Goal: Task Accomplishment & Management: Complete application form

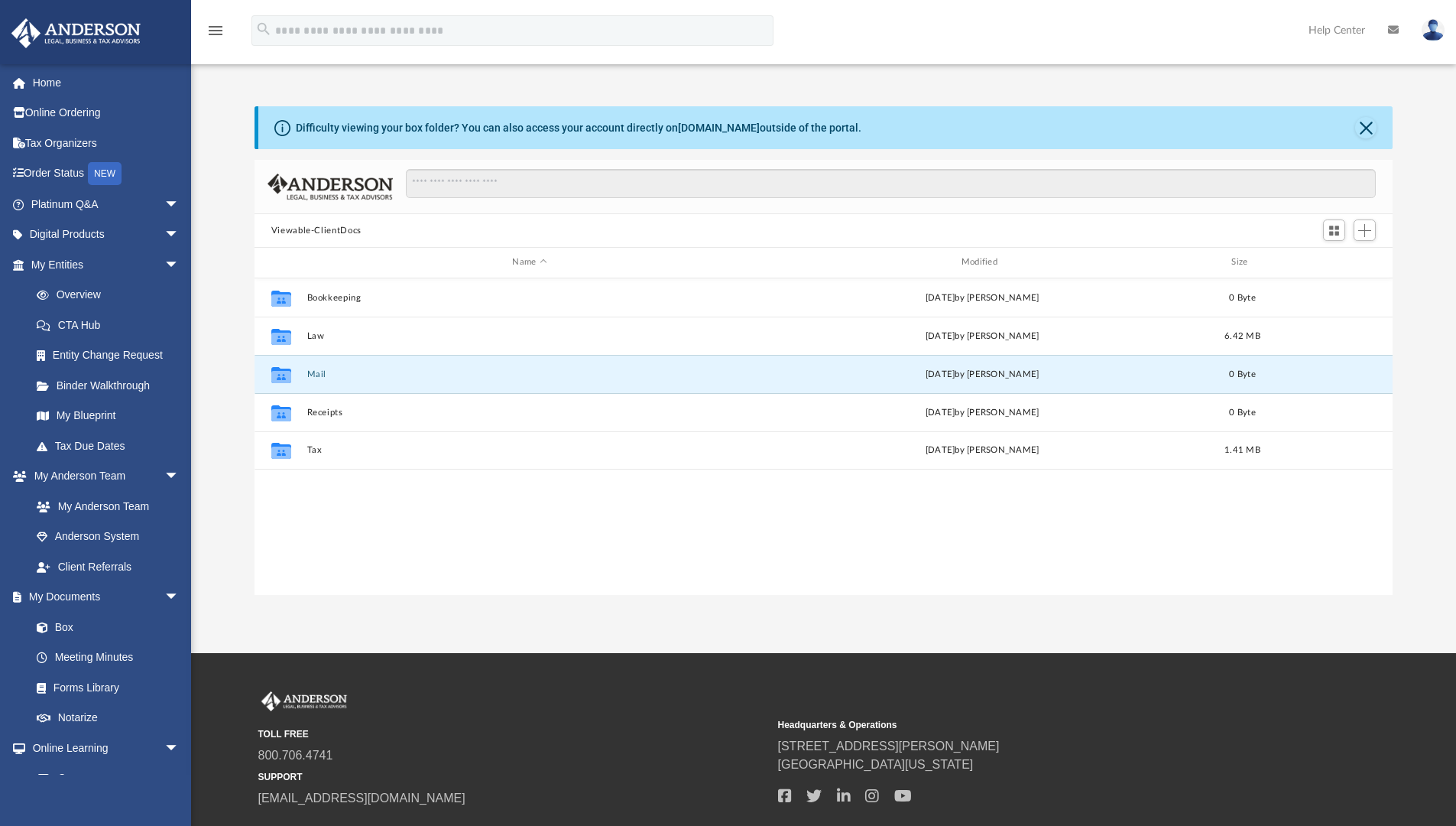
scroll to position [336, 1126]
click at [69, 619] on link "Box" at bounding box center [112, 627] width 181 height 31
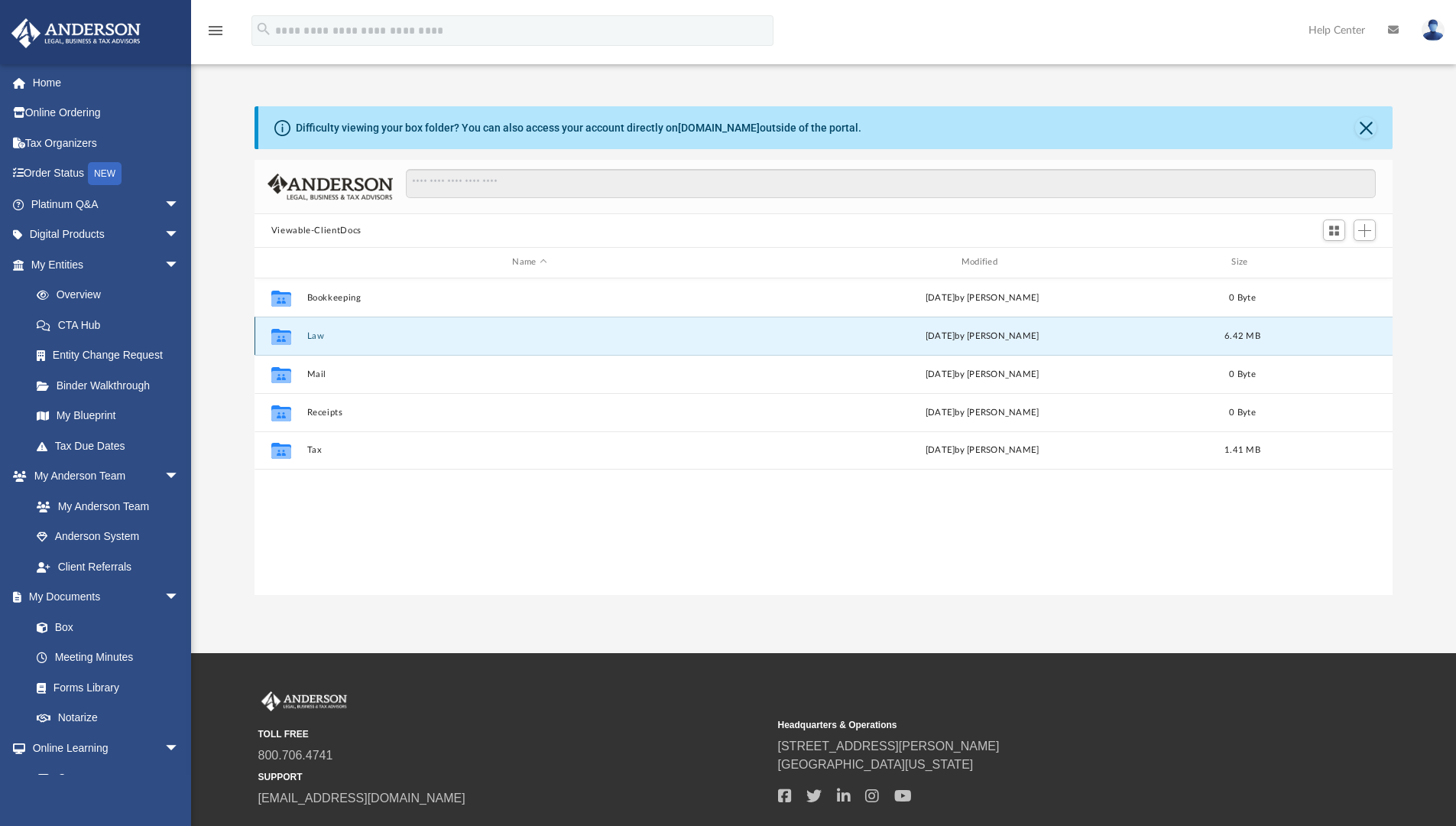
click at [325, 335] on button "Law" at bounding box center [529, 336] width 445 height 10
click at [325, 335] on button "Pickle Puff Holding, LLC" at bounding box center [529, 336] width 445 height 10
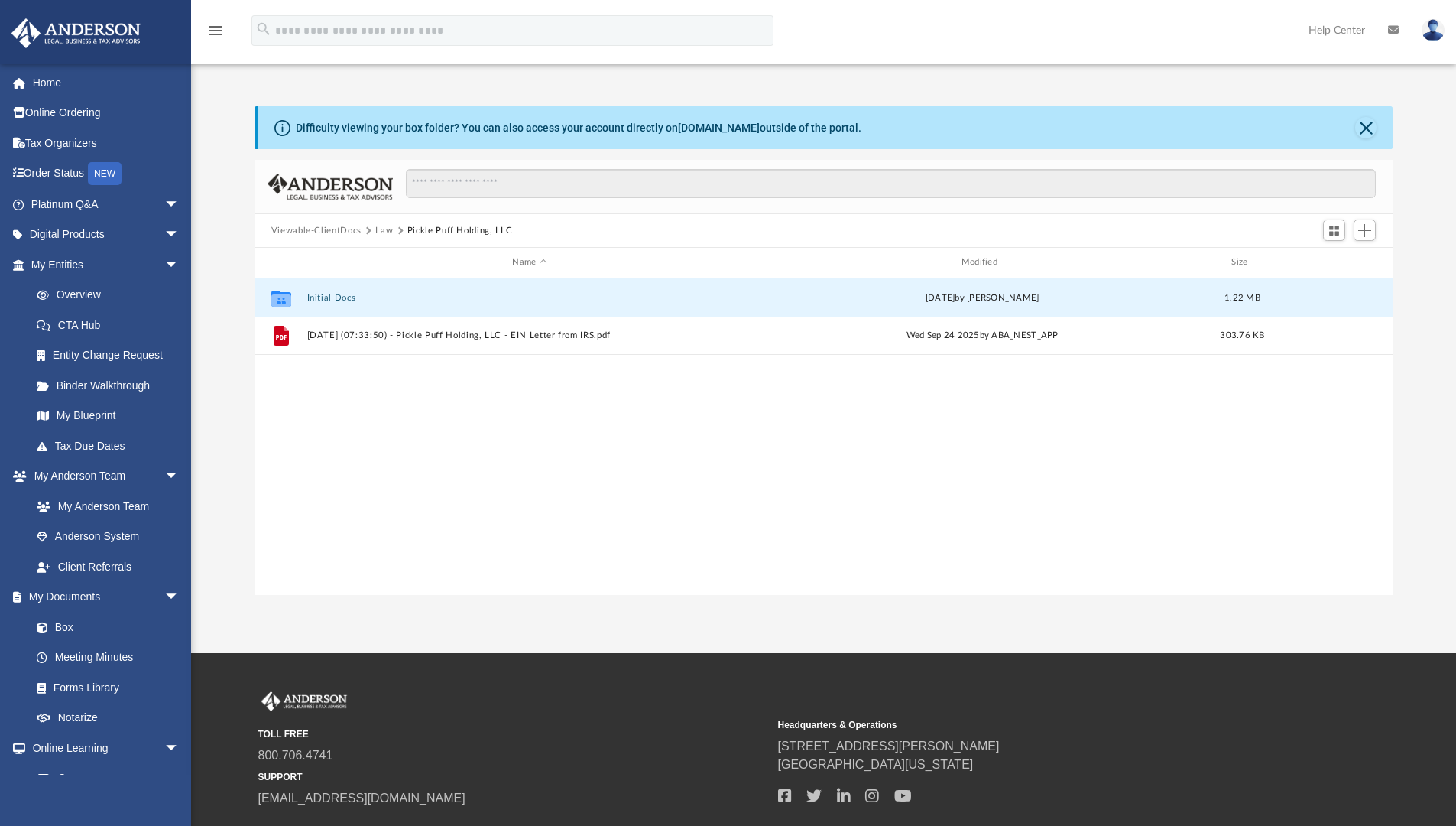
click at [338, 301] on button "Initial Docs" at bounding box center [529, 298] width 445 height 10
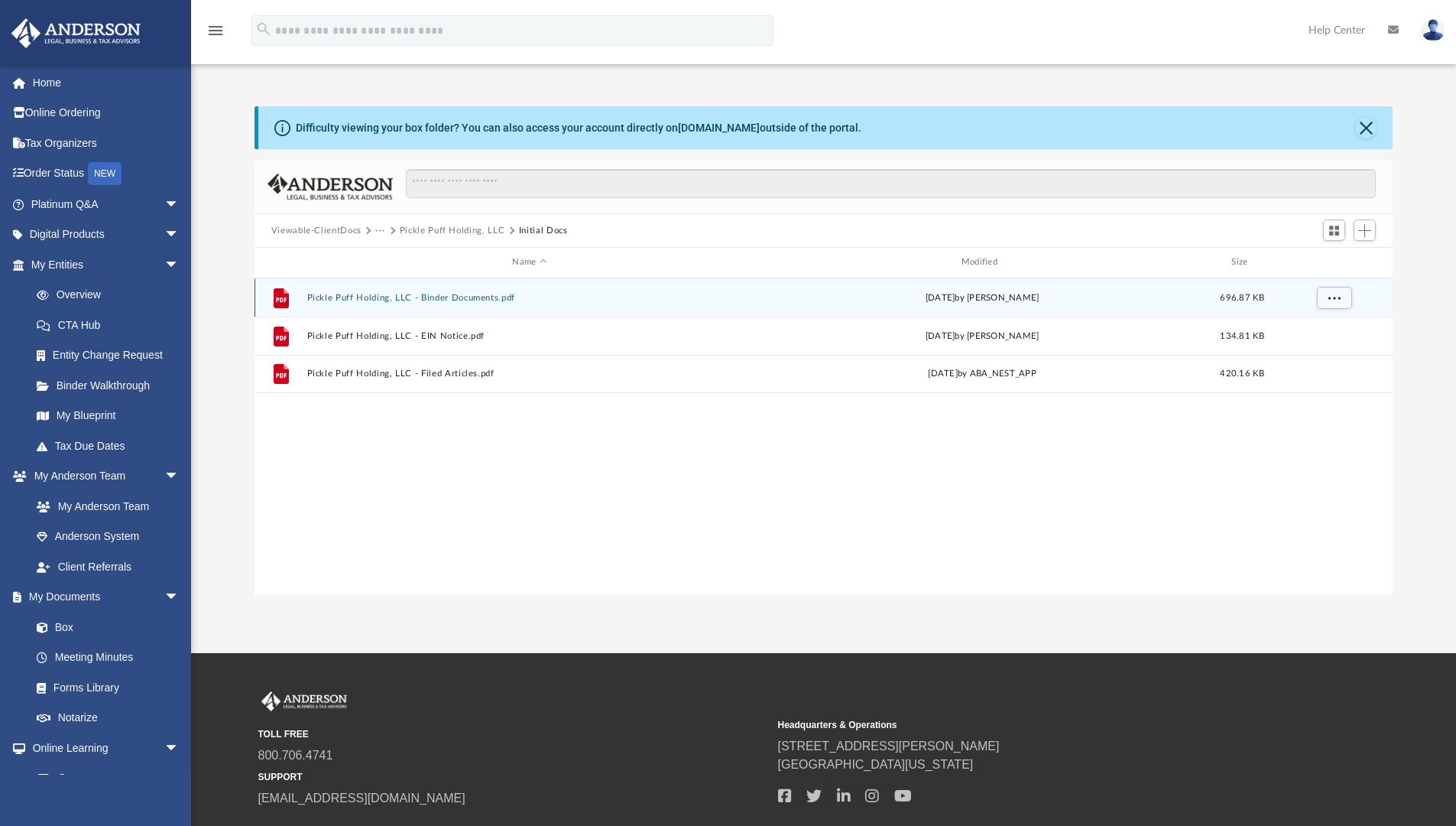
click at [361, 298] on button "Pickle Puff Holding, LLC - Binder Documents.pdf" at bounding box center [529, 298] width 445 height 10
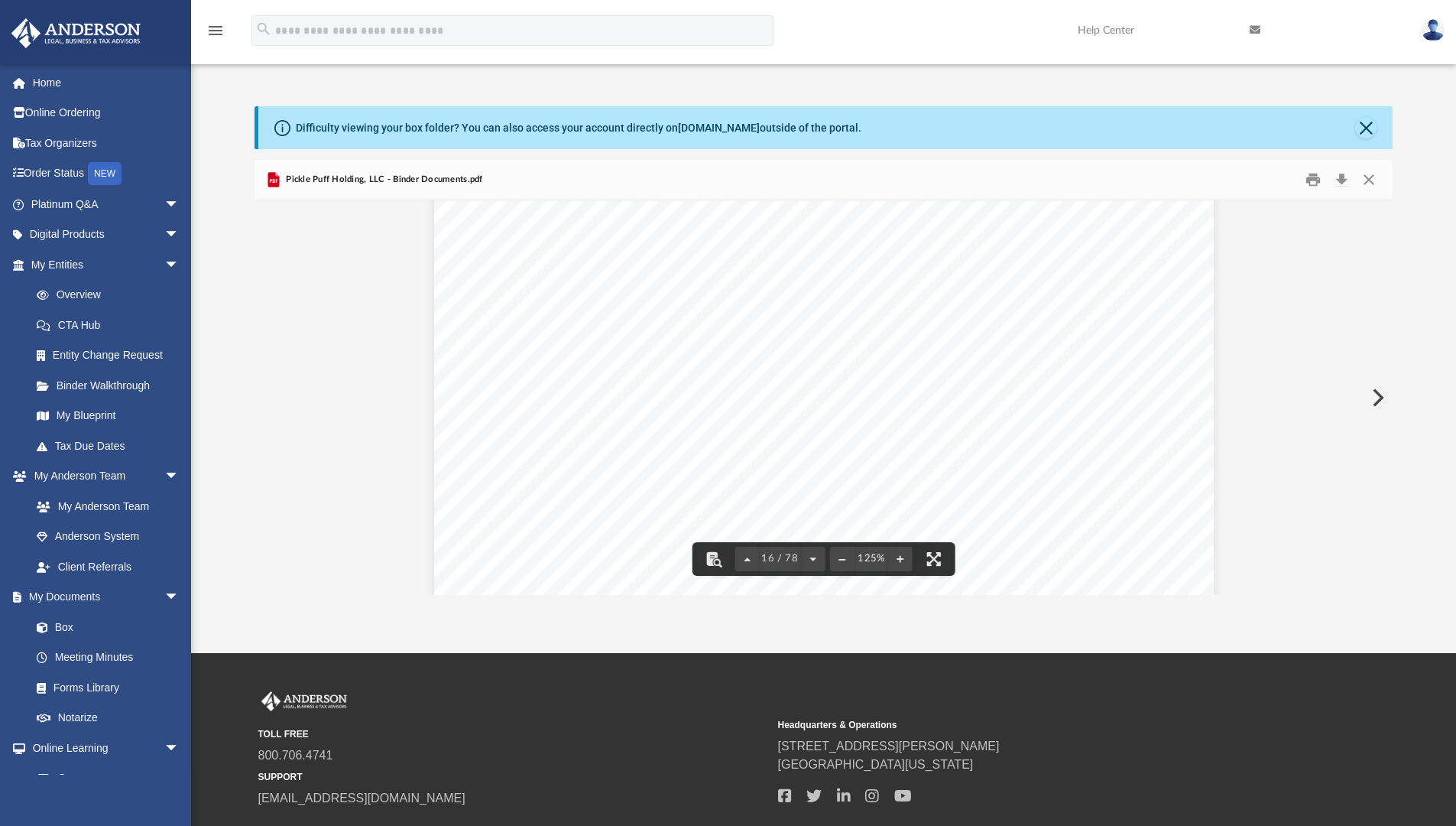
scroll to position [15911, 0]
click at [1365, 132] on button "Close" at bounding box center [1366, 127] width 22 height 22
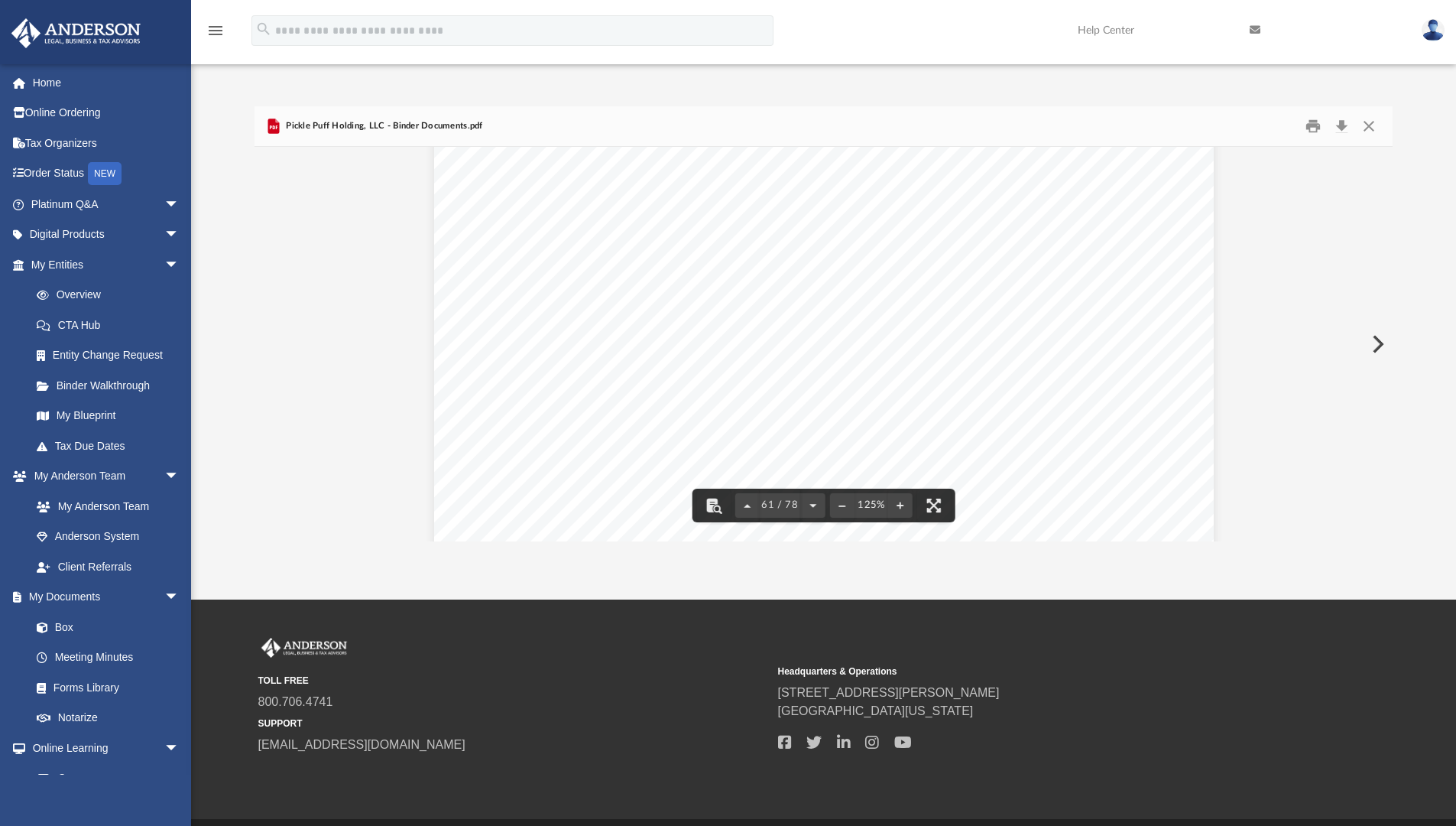
scroll to position [62030, 0]
click at [1365, 124] on button "Close" at bounding box center [1369, 126] width 27 height 23
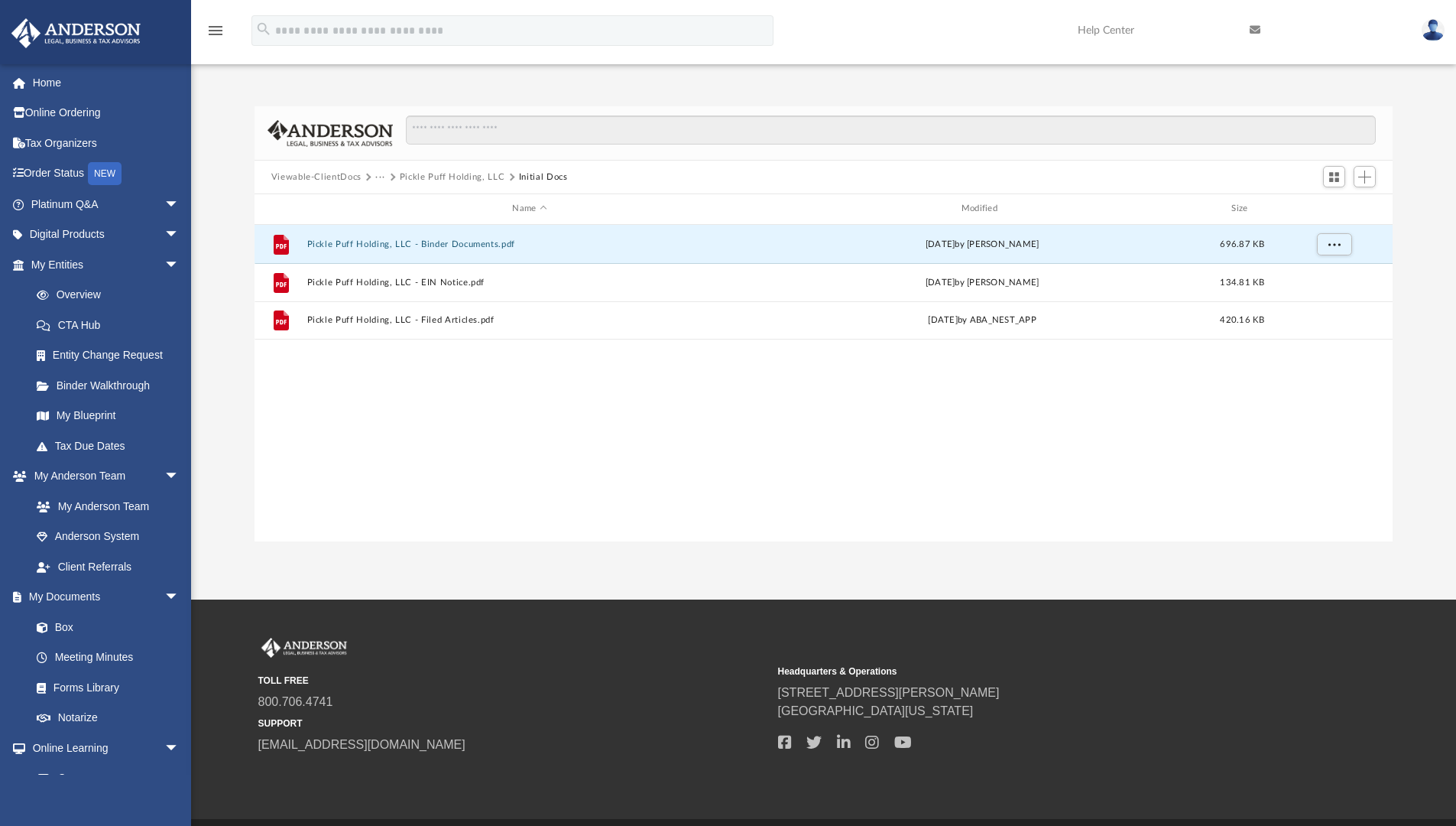
click at [379, 175] on button "···" at bounding box center [380, 177] width 10 height 14
click at [433, 200] on div "Name Modified Size" at bounding box center [824, 210] width 1139 height 31
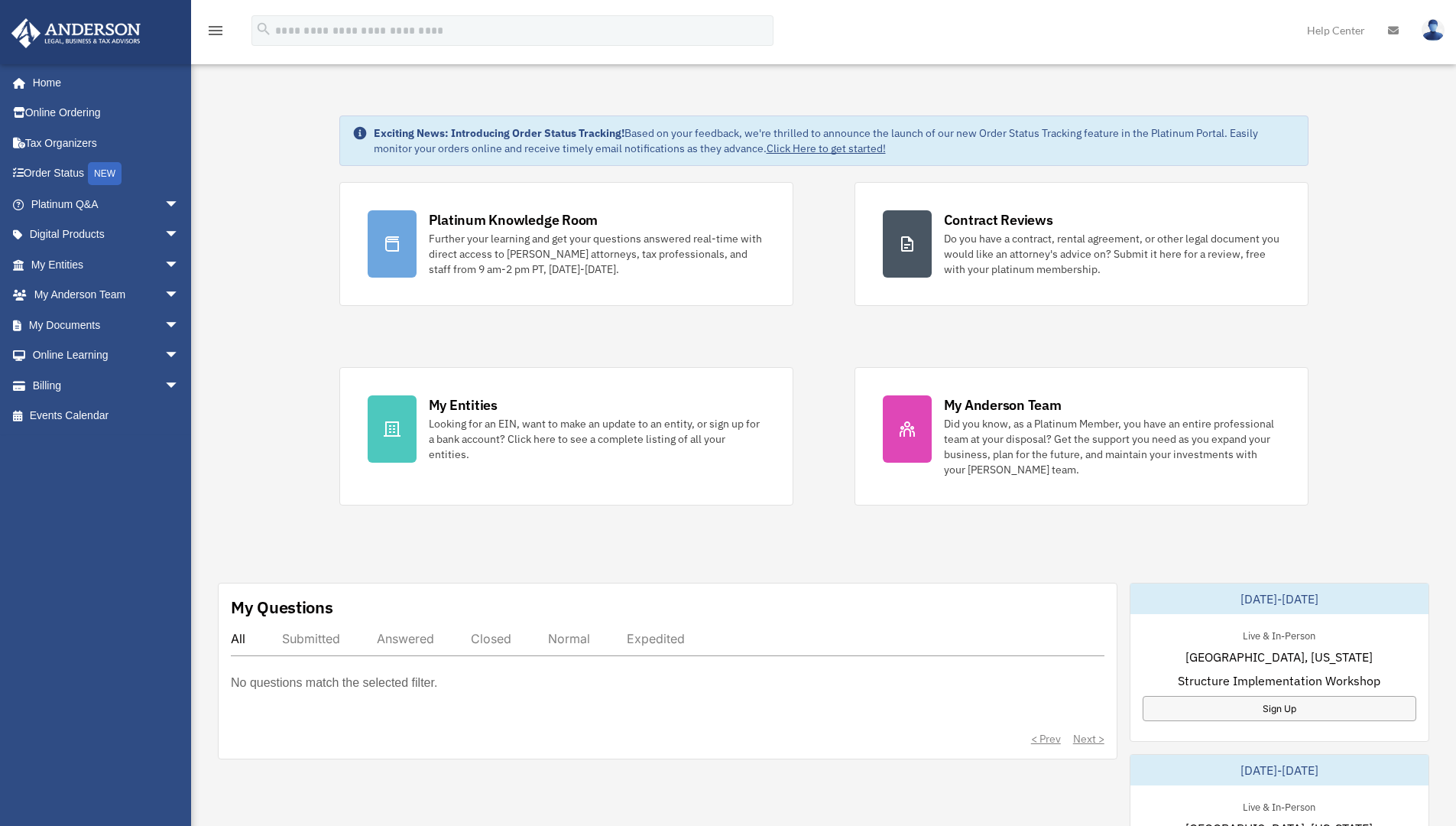
scroll to position [30, 0]
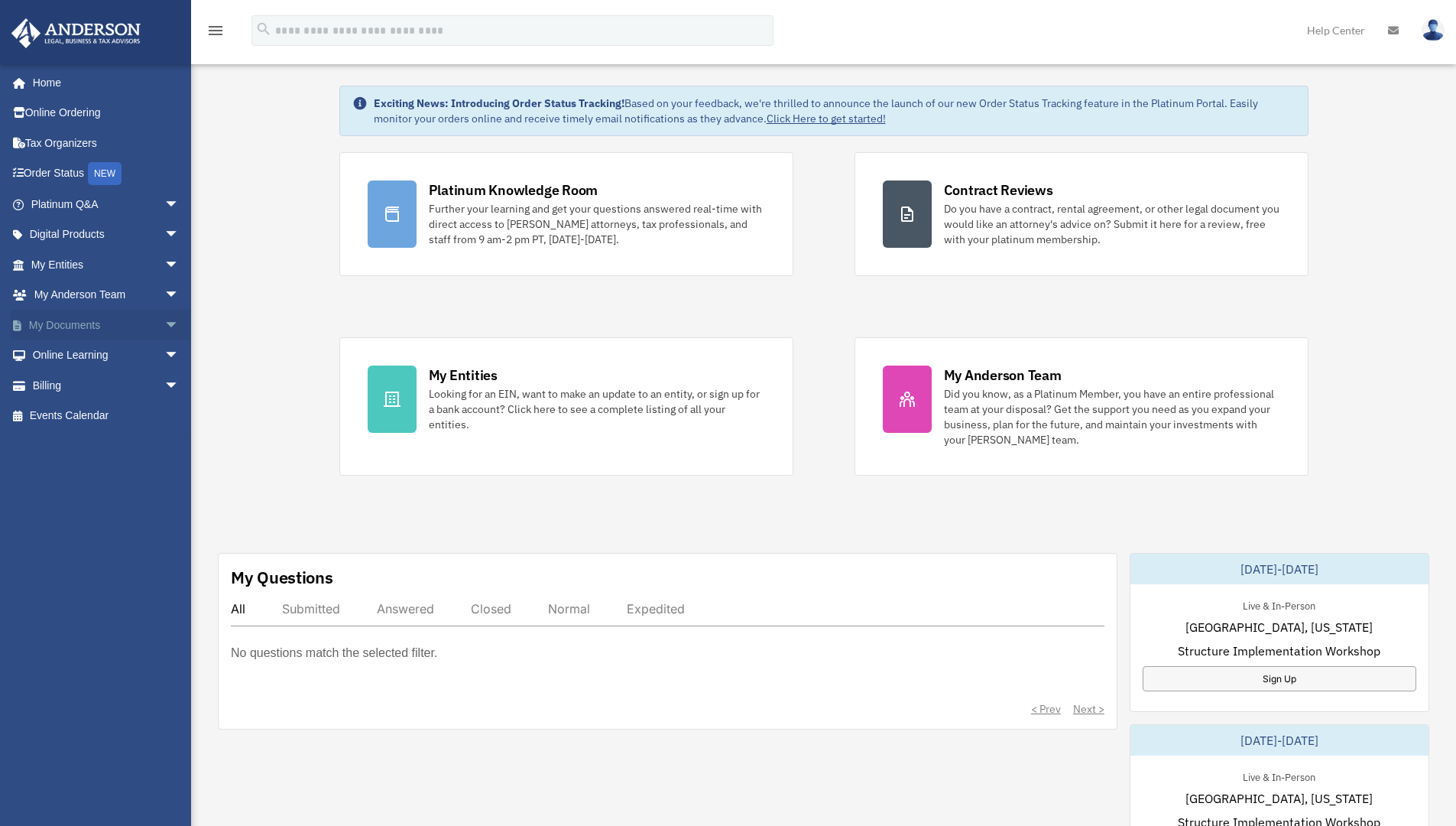
click at [164, 329] on span "arrow_drop_down" at bounding box center [179, 325] width 31 height 31
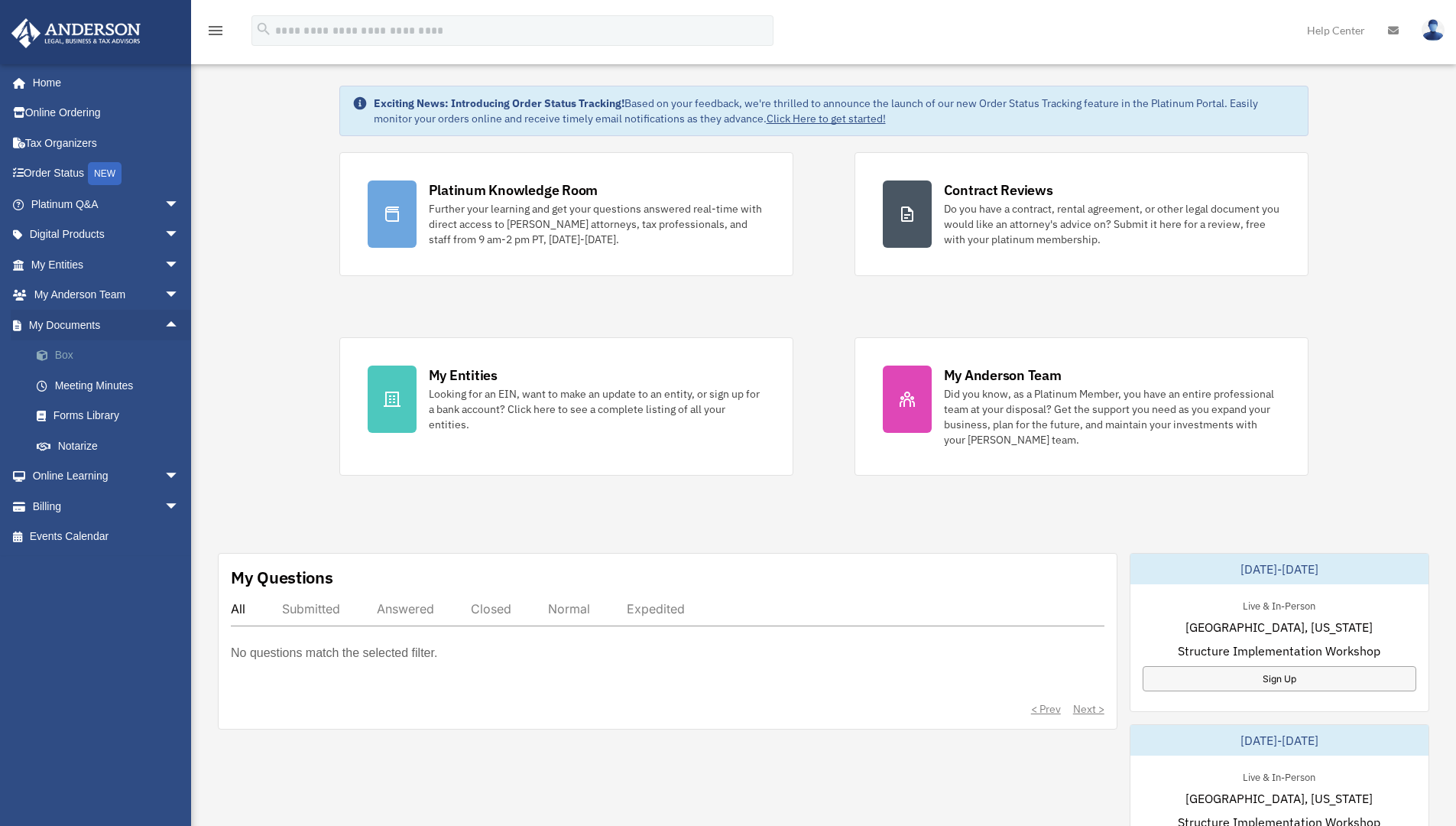
click at [60, 355] on link "Box" at bounding box center [112, 355] width 181 height 31
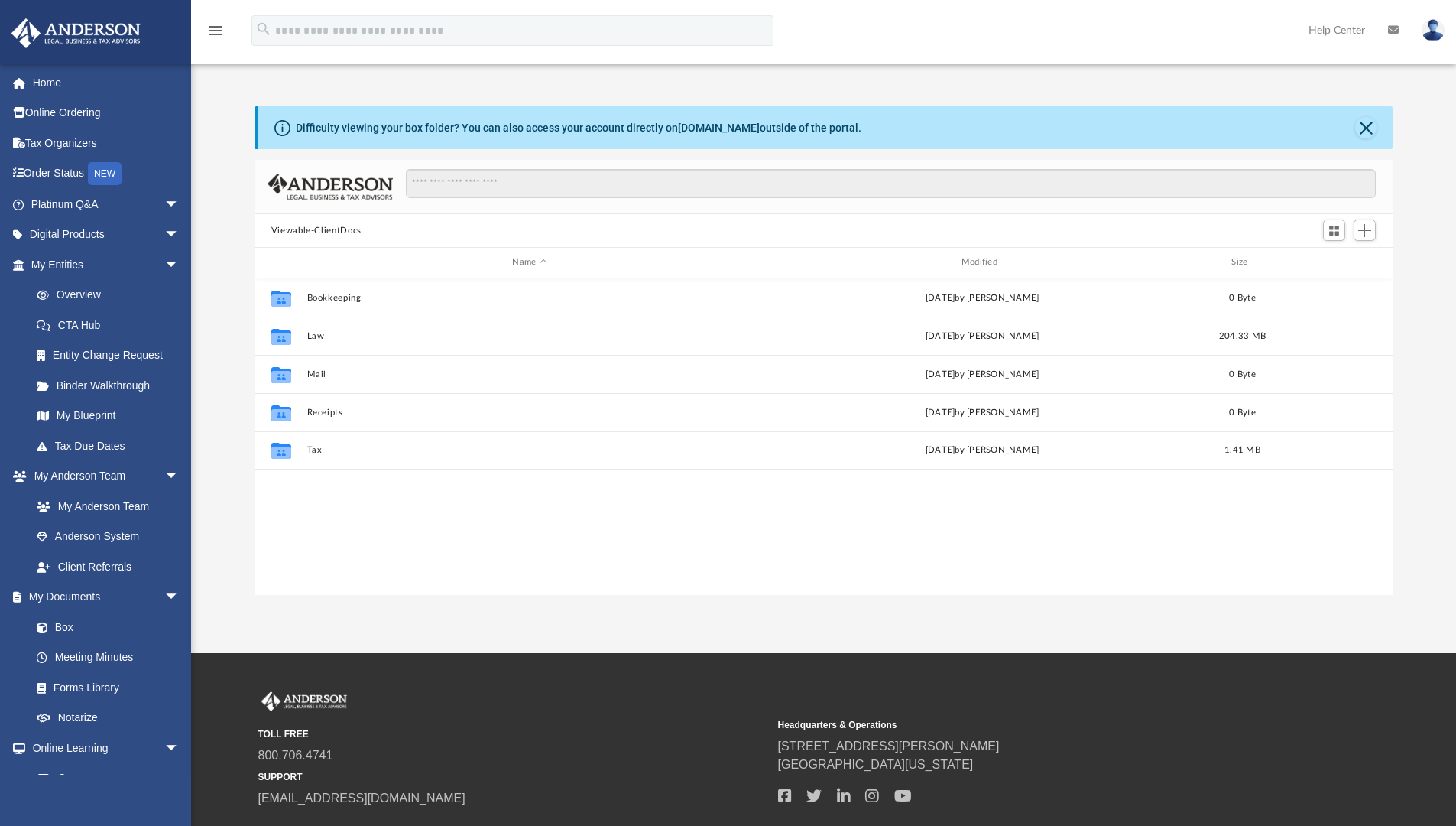
scroll to position [336, 1126]
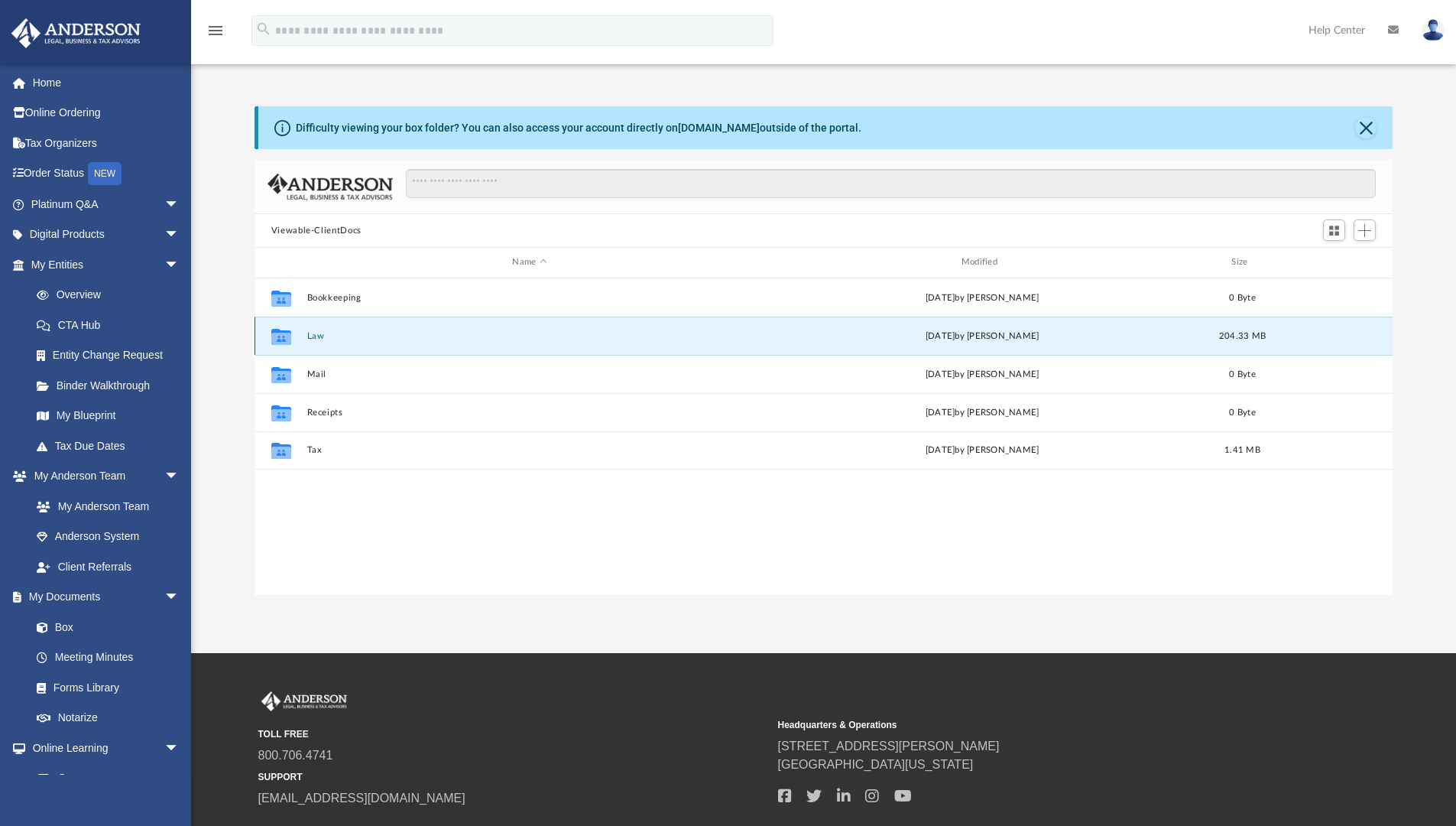
click at [318, 338] on button "Law" at bounding box center [529, 336] width 445 height 10
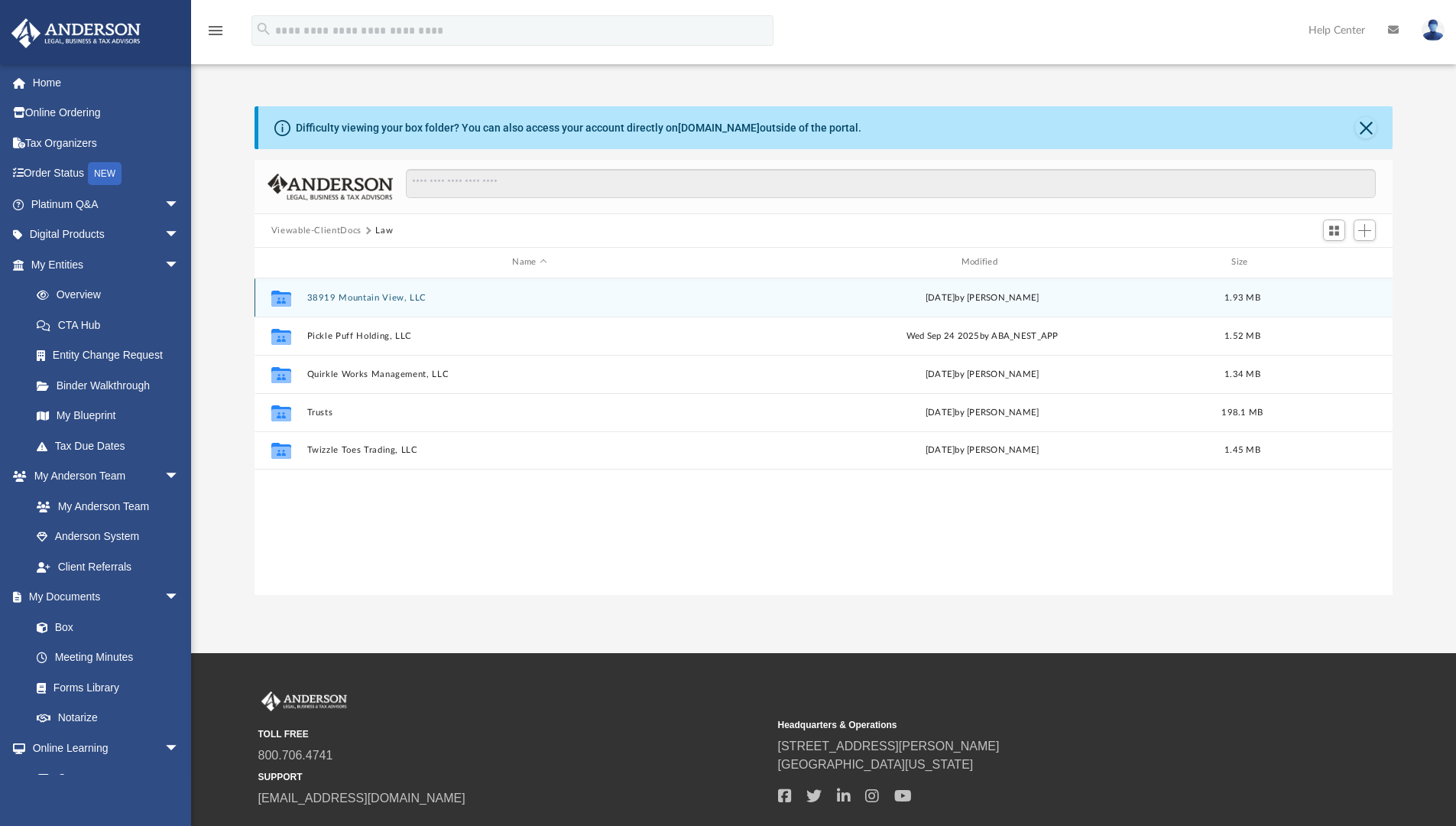
click at [326, 295] on button "38919 Mountain View, LLC" at bounding box center [529, 298] width 445 height 10
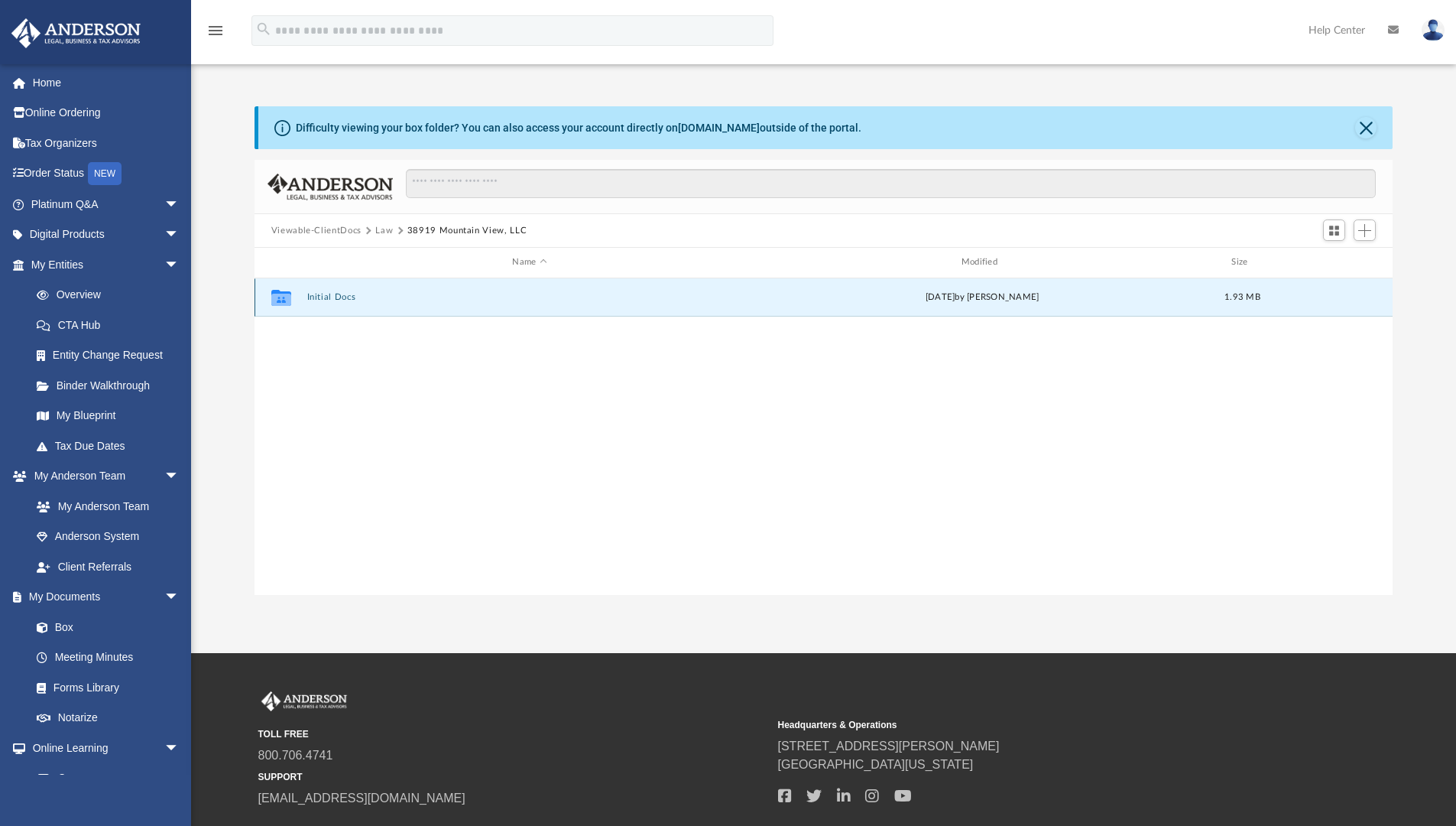
click at [326, 295] on button "Initial Docs" at bounding box center [529, 297] width 445 height 10
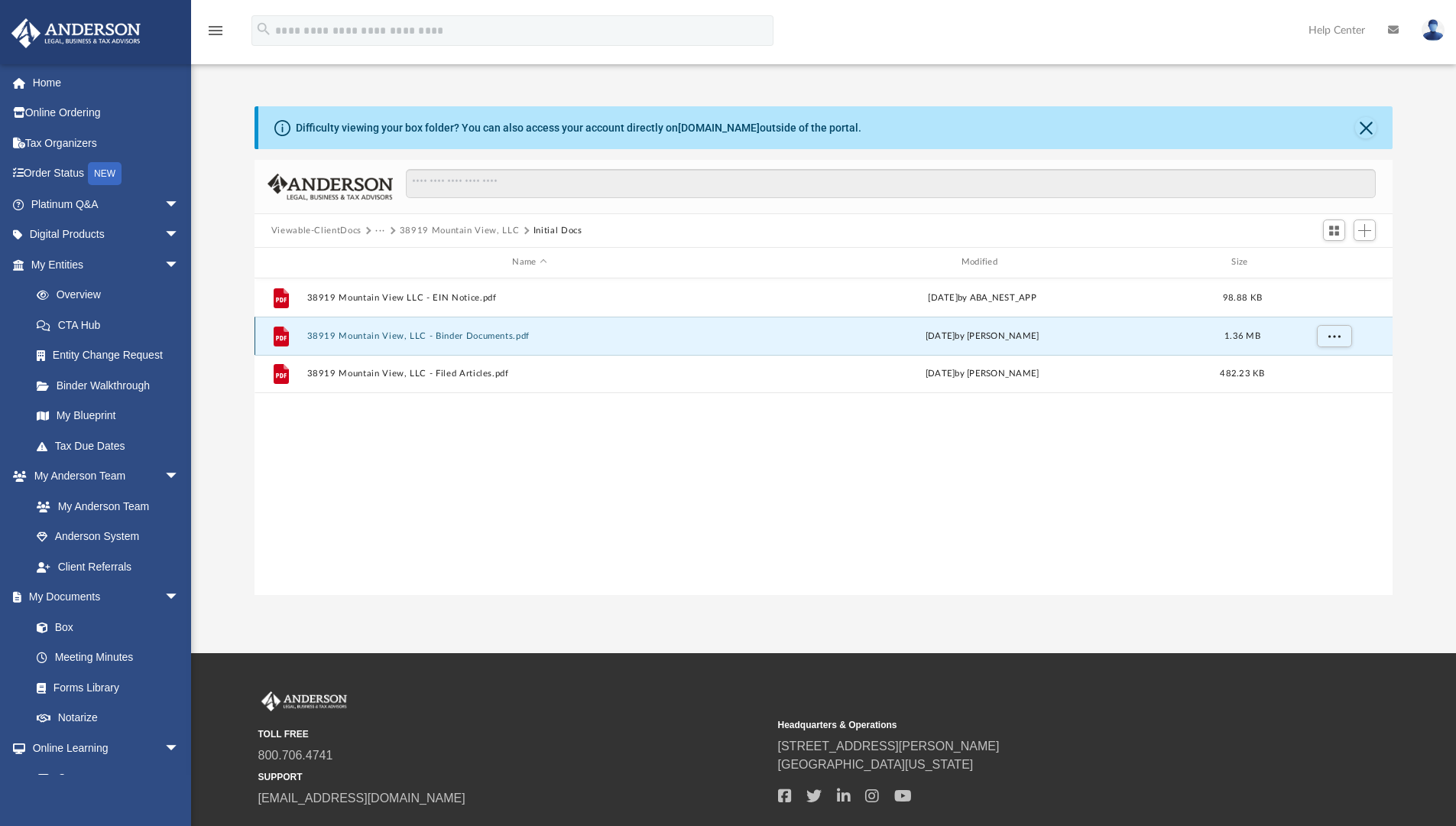
click at [364, 337] on button "38919 Mountain View, LLC - Binder Documents.pdf" at bounding box center [529, 336] width 445 height 10
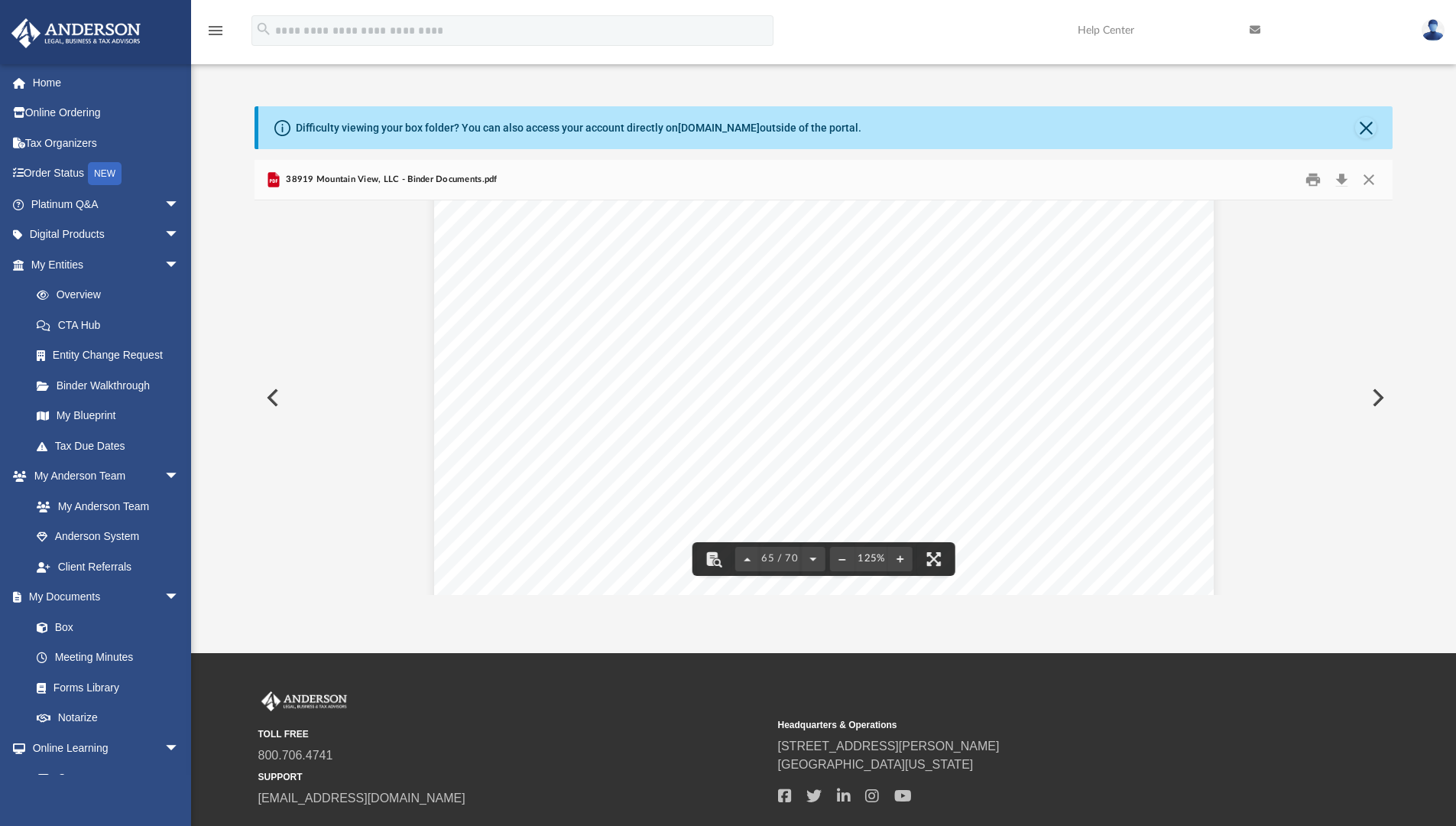
scroll to position [66392, 0]
click at [1368, 129] on button "Close" at bounding box center [1366, 127] width 22 height 22
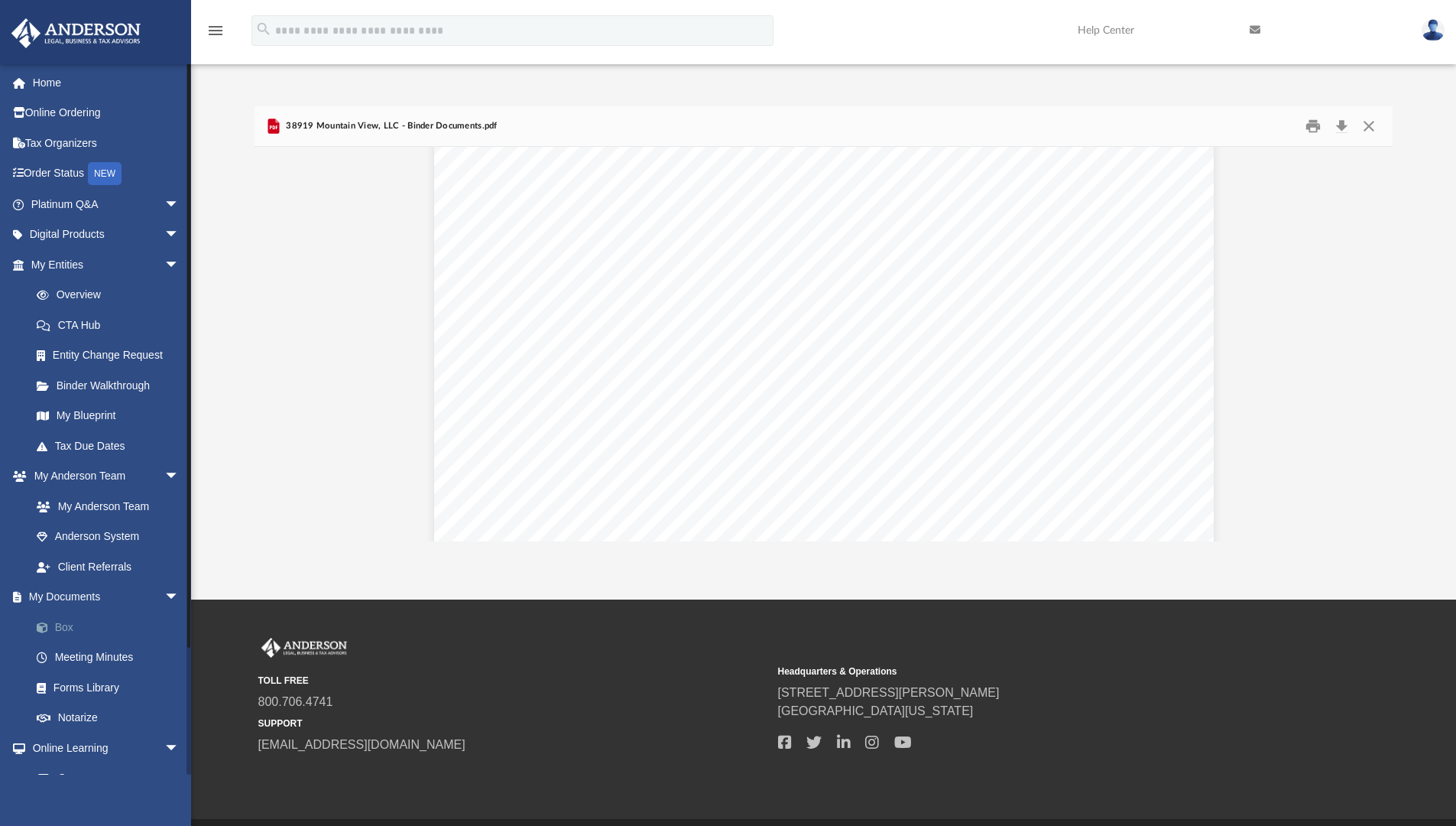
click at [74, 627] on link "Box" at bounding box center [112, 627] width 181 height 31
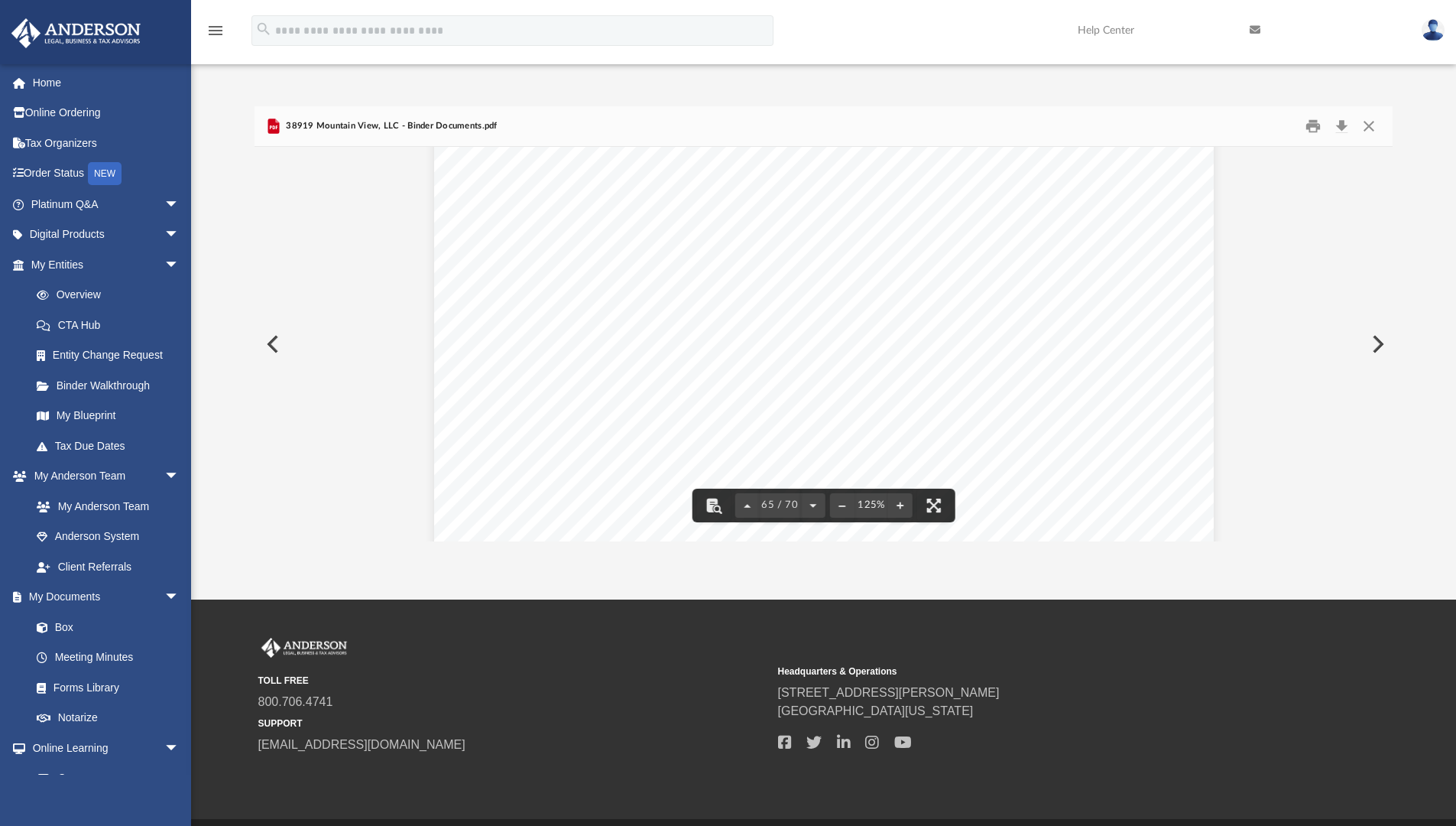
scroll to position [66130, 0]
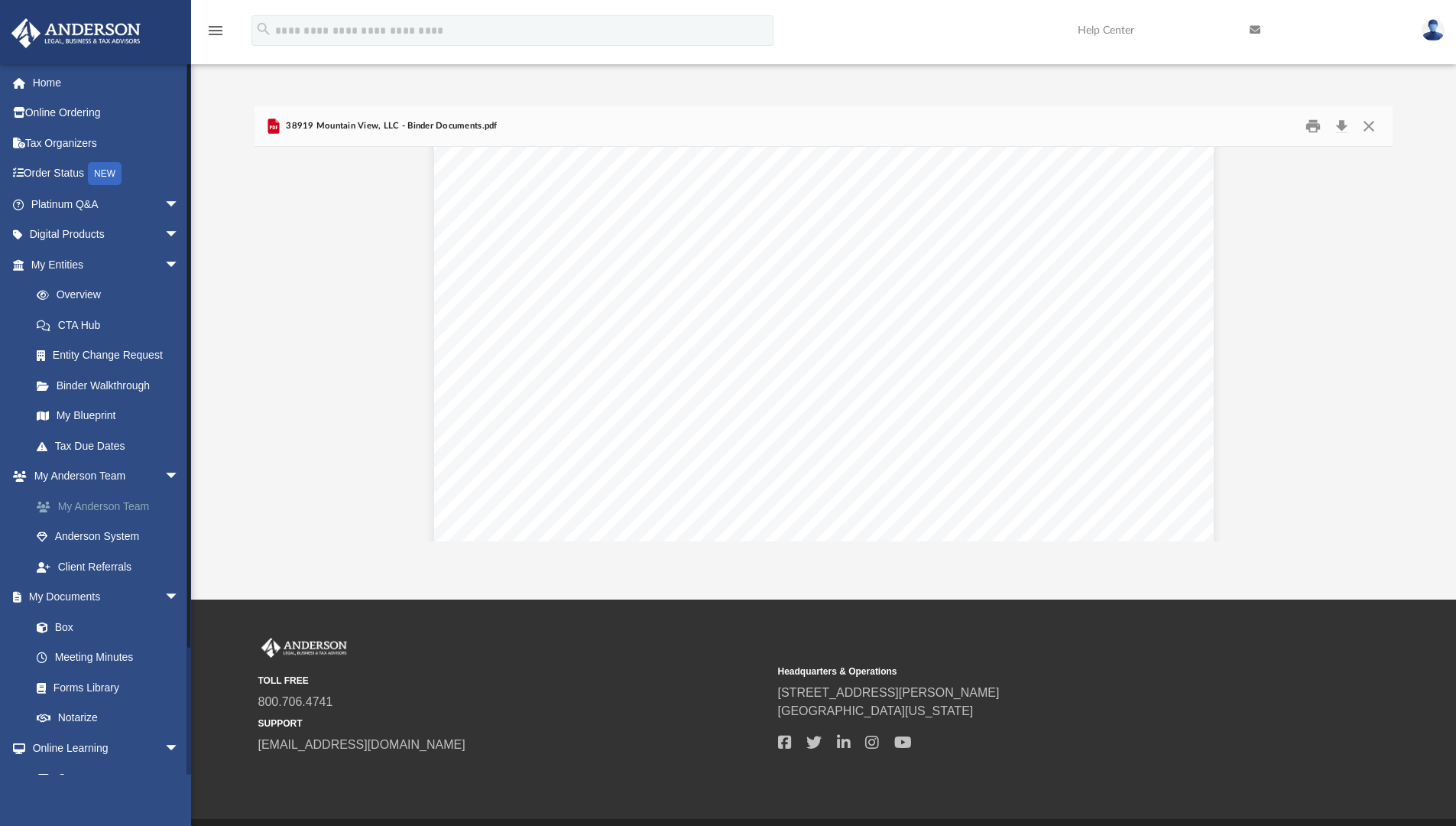
click at [112, 503] on link "My Anderson Team" at bounding box center [112, 506] width 181 height 31
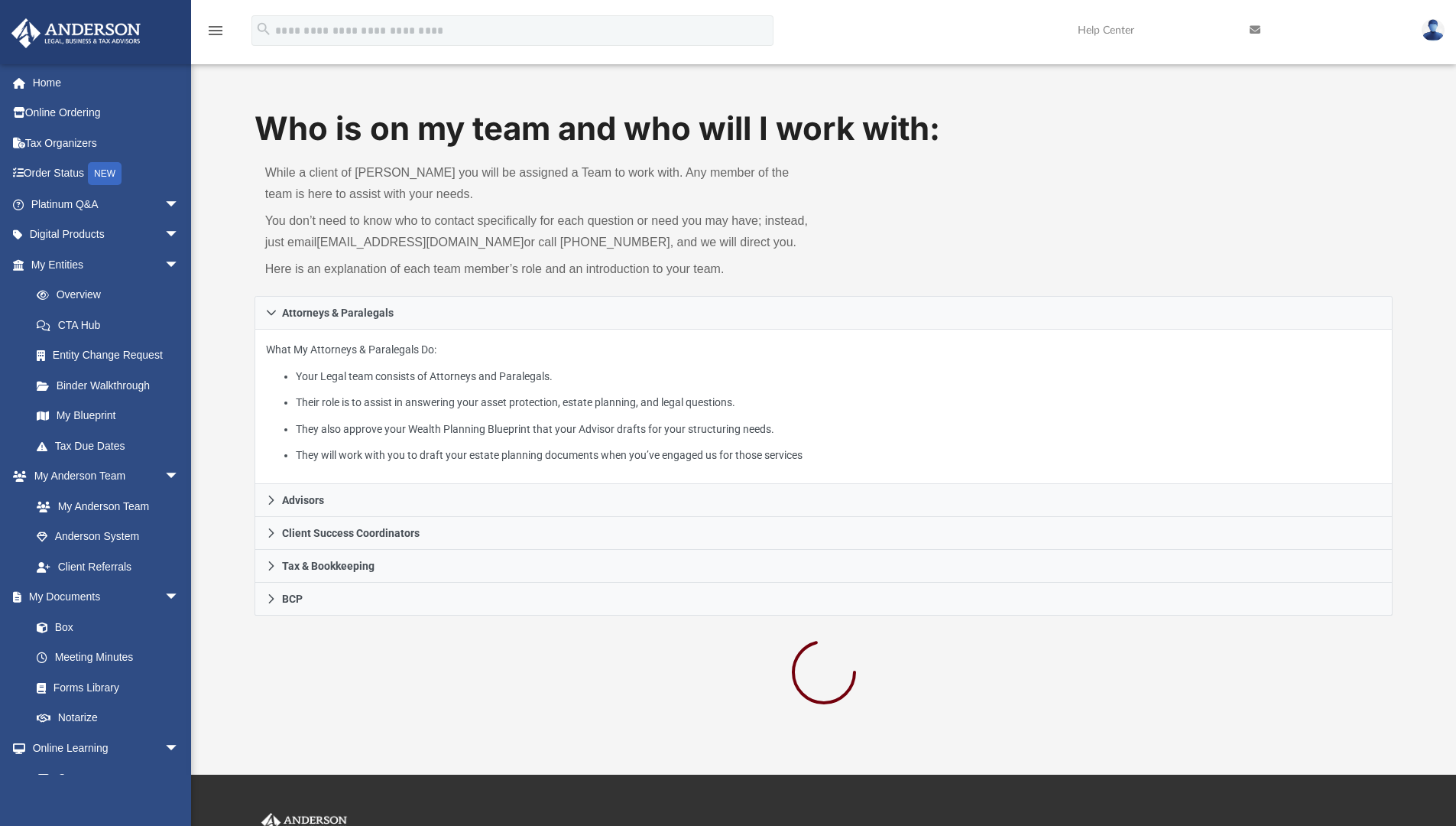
drag, startPoint x: 322, startPoint y: 242, endPoint x: 201, endPoint y: 0, distance: 270.6
click at [164, 204] on span "arrow_drop_down" at bounding box center [179, 204] width 31 height 31
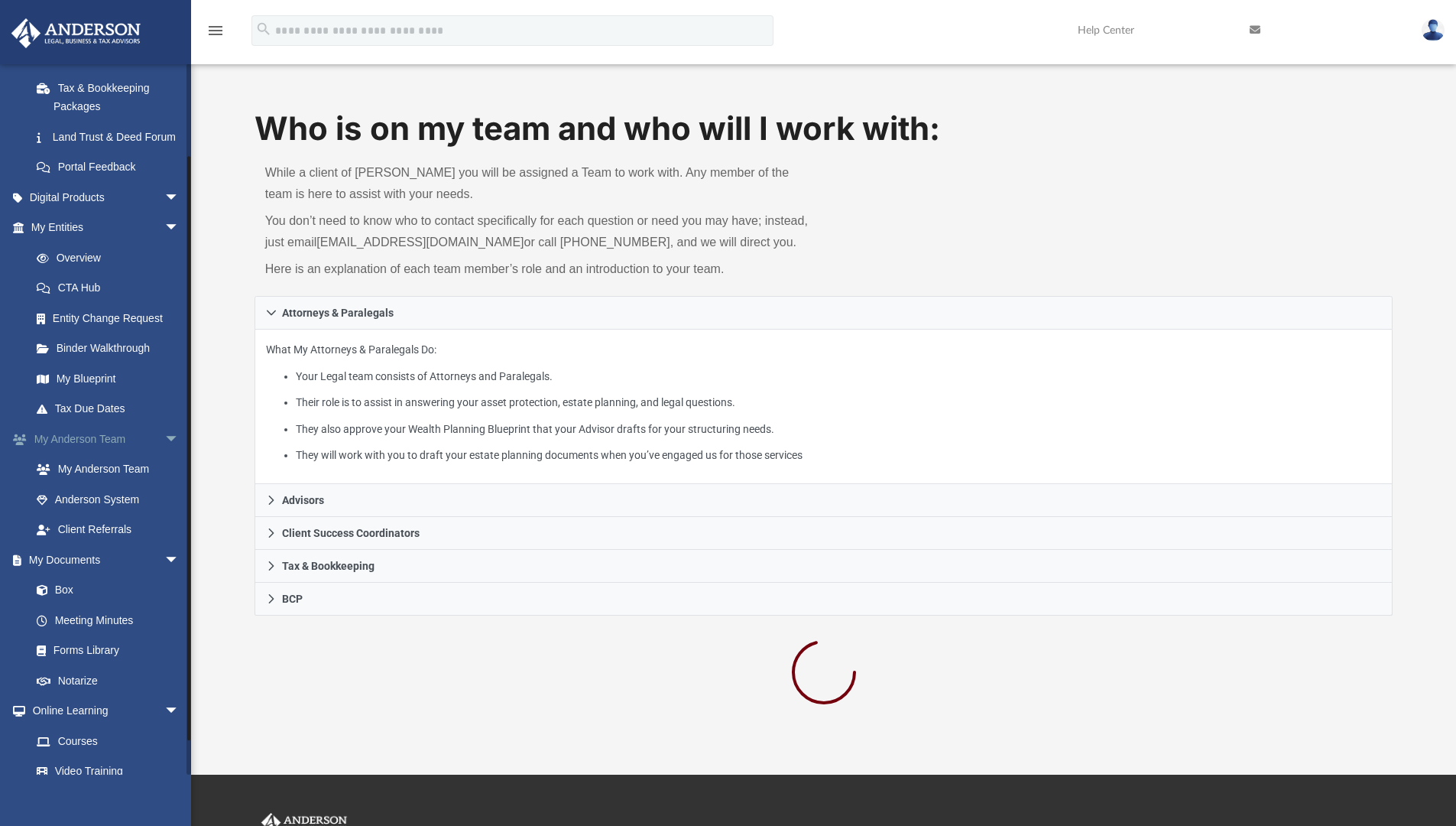
scroll to position [344, 0]
click at [117, 335] on link "Entity Change Request" at bounding box center [112, 320] width 181 height 31
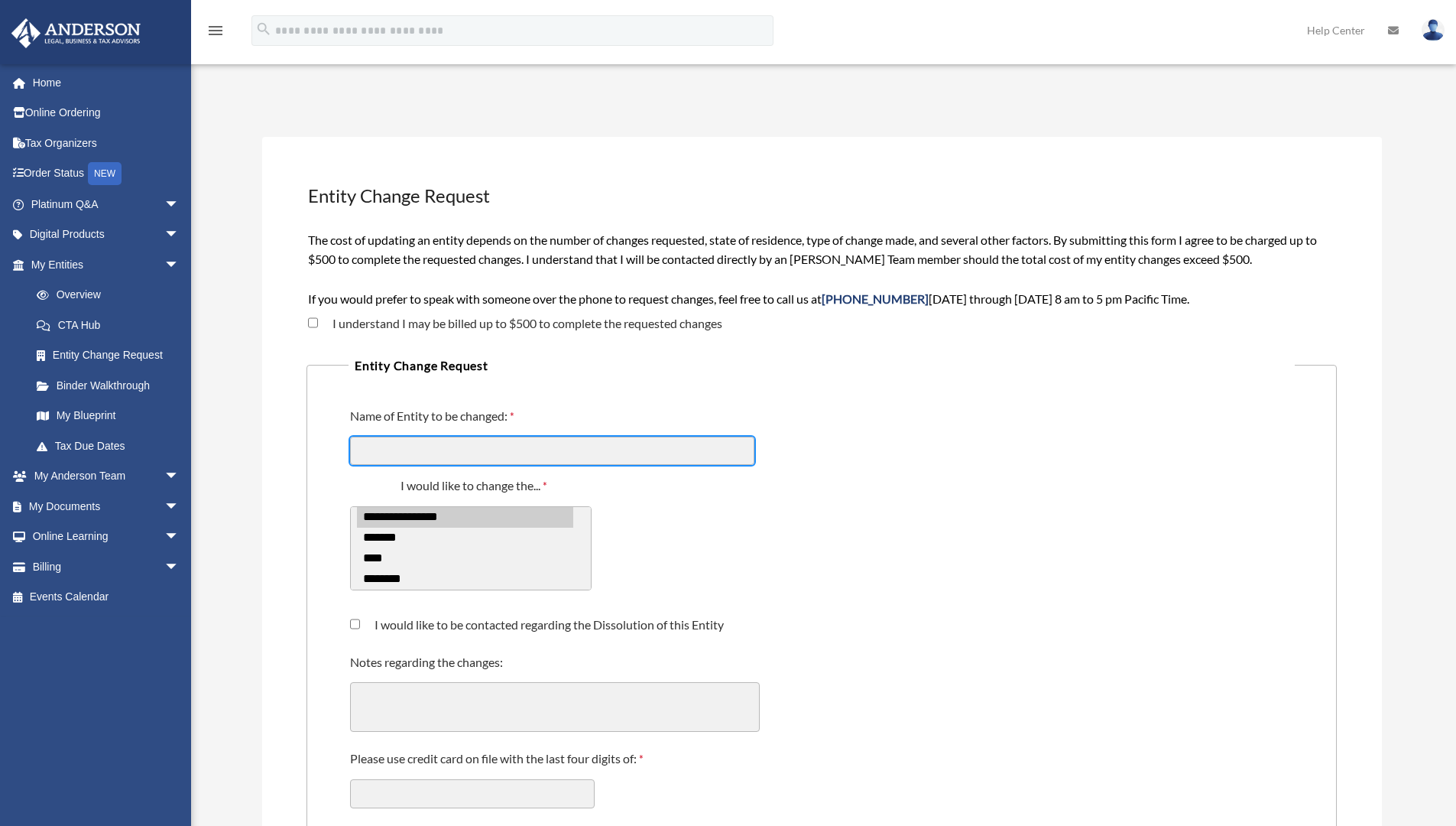
click at [400, 450] on input "Name of Entity to be changed:" at bounding box center [552, 451] width 404 height 29
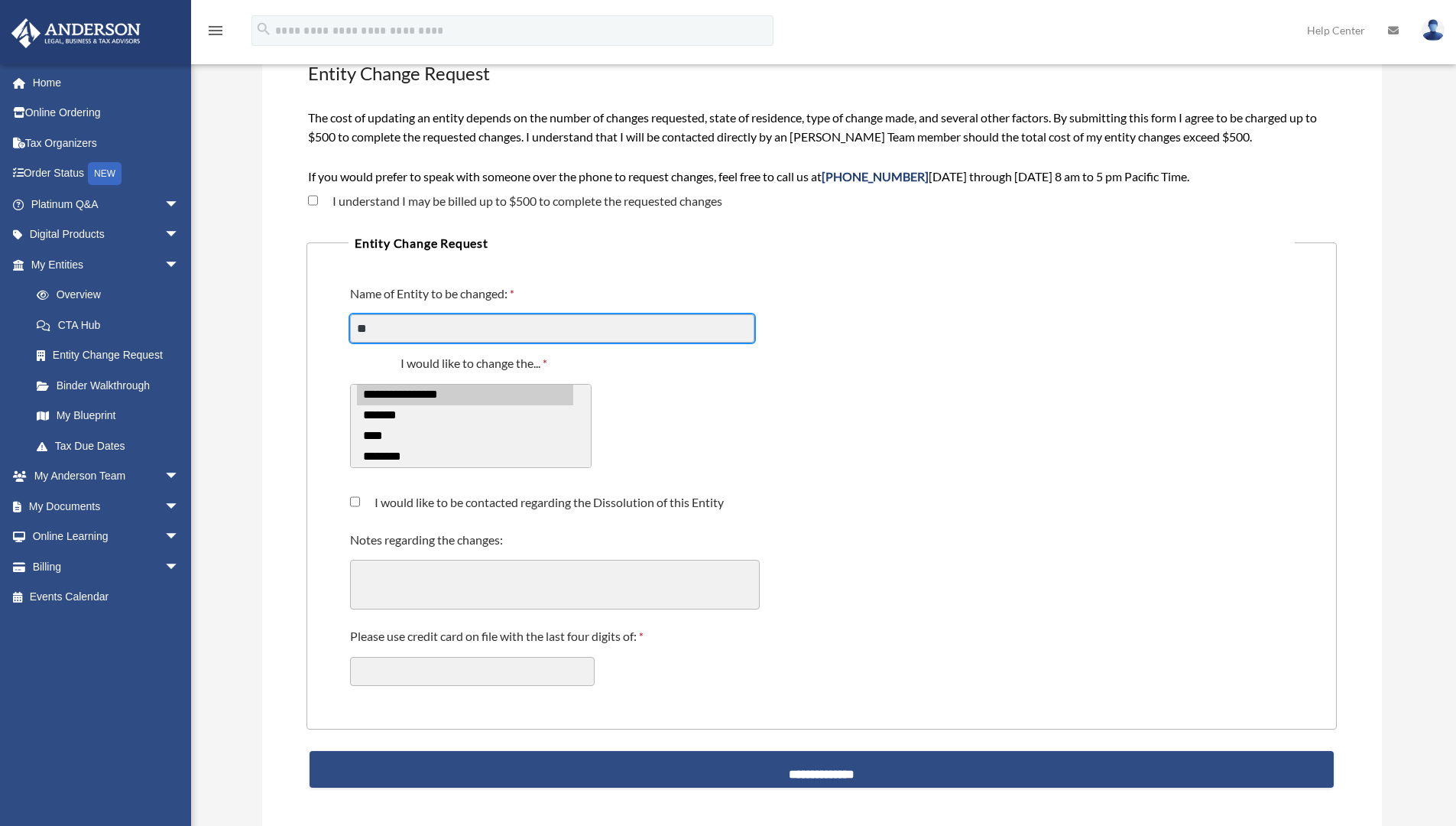
type input "*"
